Goal: Find specific fact: Find specific fact

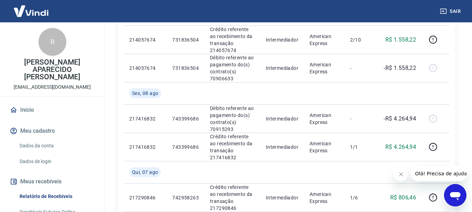
scroll to position [105, 0]
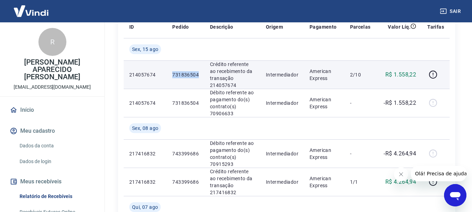
drag, startPoint x: 200, startPoint y: 74, endPoint x: 170, endPoint y: 73, distance: 29.7
click at [170, 73] on td "731836504" at bounding box center [186, 74] width 38 height 28
copy p "731836504"
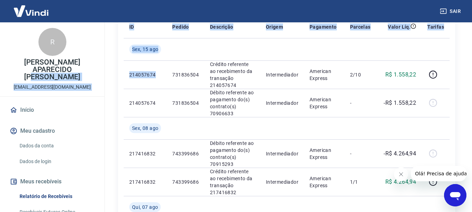
drag, startPoint x: 159, startPoint y: 74, endPoint x: 102, endPoint y: 73, distance: 57.3
click at [102, 73] on div "Sair R RONALDO APARECIDO MAZARINI financeiro_amex@wishfozdoiguacu.com Início Me…" at bounding box center [236, 1] width 472 height 212
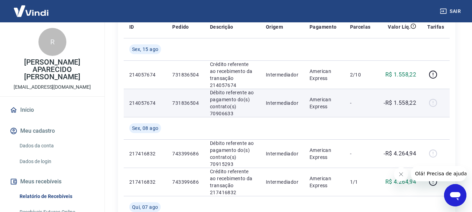
click at [157, 91] on td "214057674" at bounding box center [145, 103] width 43 height 28
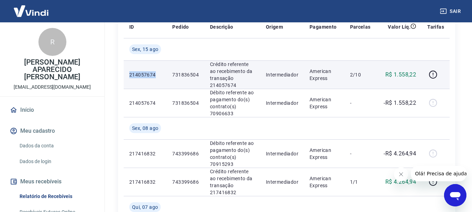
drag, startPoint x: 156, startPoint y: 74, endPoint x: 127, endPoint y: 74, distance: 29.0
click at [127, 74] on td "214057674" at bounding box center [145, 74] width 43 height 28
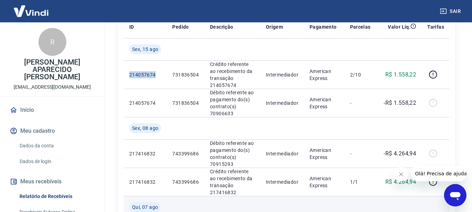
copy p "214057674"
